Goal: Check status

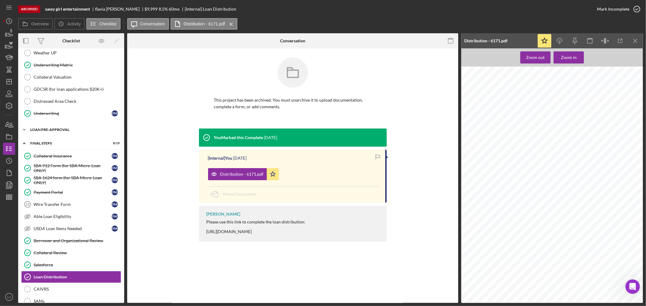
click at [60, 132] on div "LOAN PRE-APPROVAL" at bounding box center [73, 130] width 86 height 4
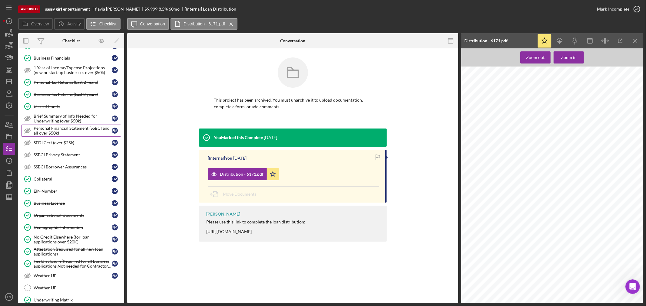
scroll to position [218, 0]
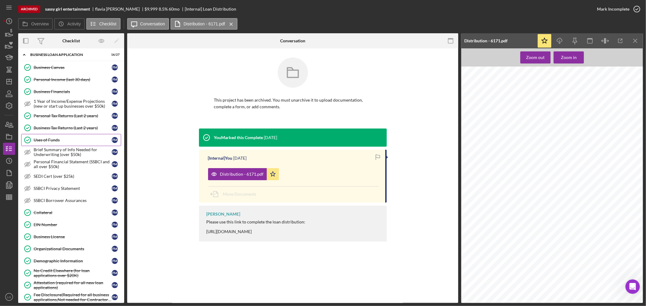
click at [49, 143] on div "Uses of Funds" at bounding box center [73, 140] width 78 height 5
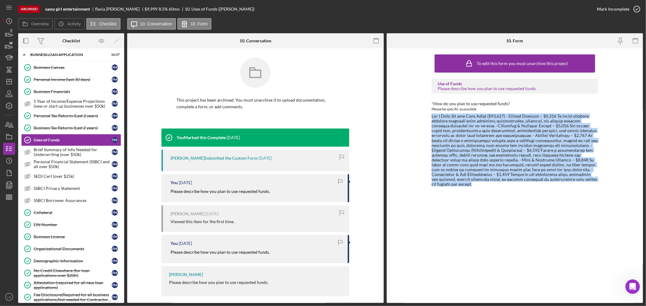
drag, startPoint x: 428, startPoint y: 115, endPoint x: 567, endPoint y: 186, distance: 156.1
click at [567, 186] on div "To edit this form you must unarchive this project Use of Funds Please describe …" at bounding box center [515, 175] width 256 height 255
copy div "Lor I Dolo Sit ame Cons Adipi ($95,722) - Elitsed Doeiusm – $6,737 Te incid utl…"
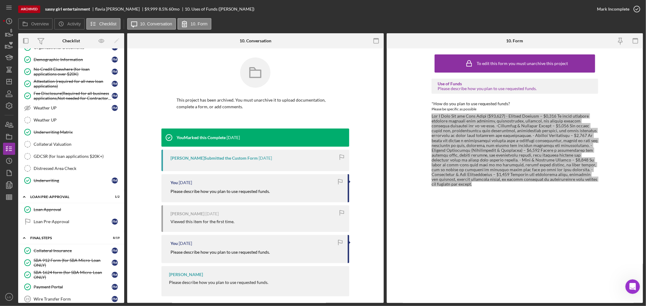
scroll to position [521, 0]
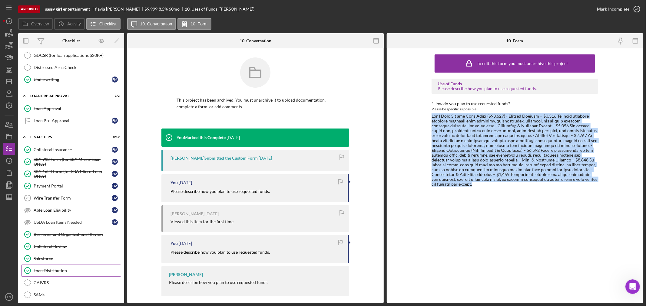
click at [47, 273] on div "Loan Distribution" at bounding box center [77, 271] width 87 height 5
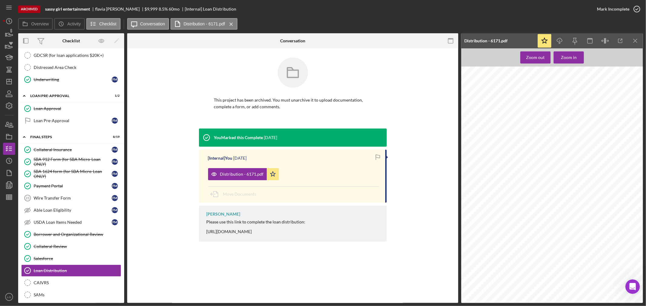
scroll to position [202, 0]
click at [9, 83] on icon "Icon/Dashboard" at bounding box center [9, 81] width 15 height 15
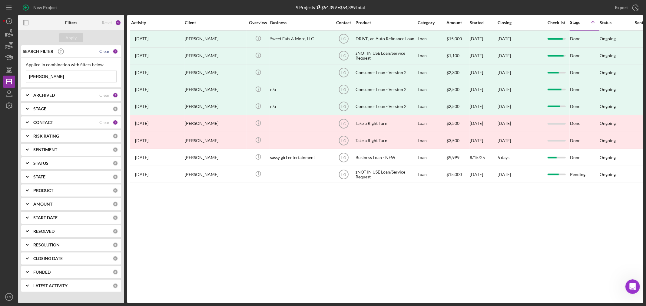
click at [106, 51] on div "Clear" at bounding box center [104, 51] width 10 height 5
click at [66, 40] on div "Apply" at bounding box center [71, 37] width 11 height 9
